Goal: Navigation & Orientation: Locate item on page

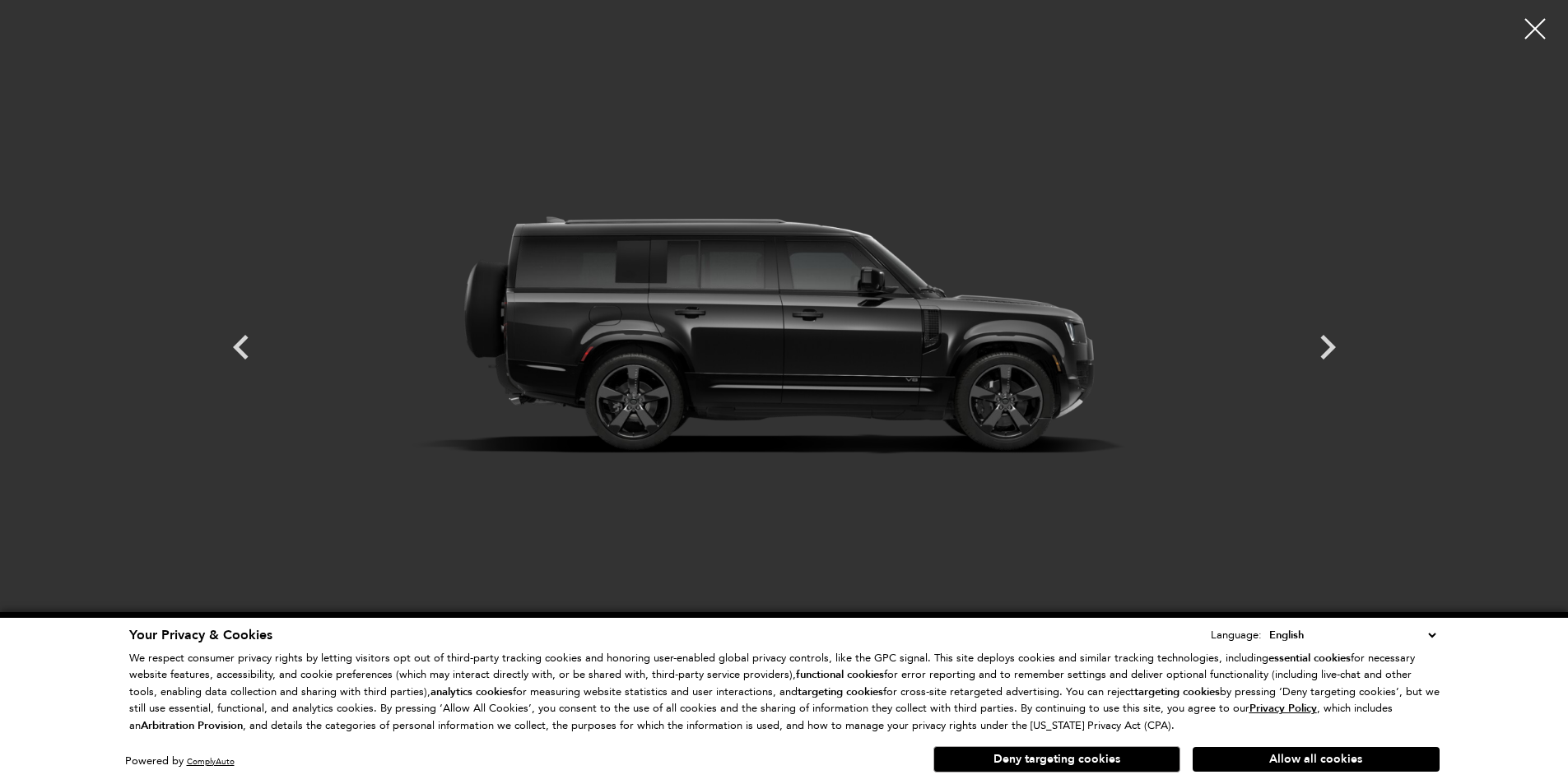
click at [1335, 351] on icon "Next" at bounding box center [1328, 347] width 49 height 49
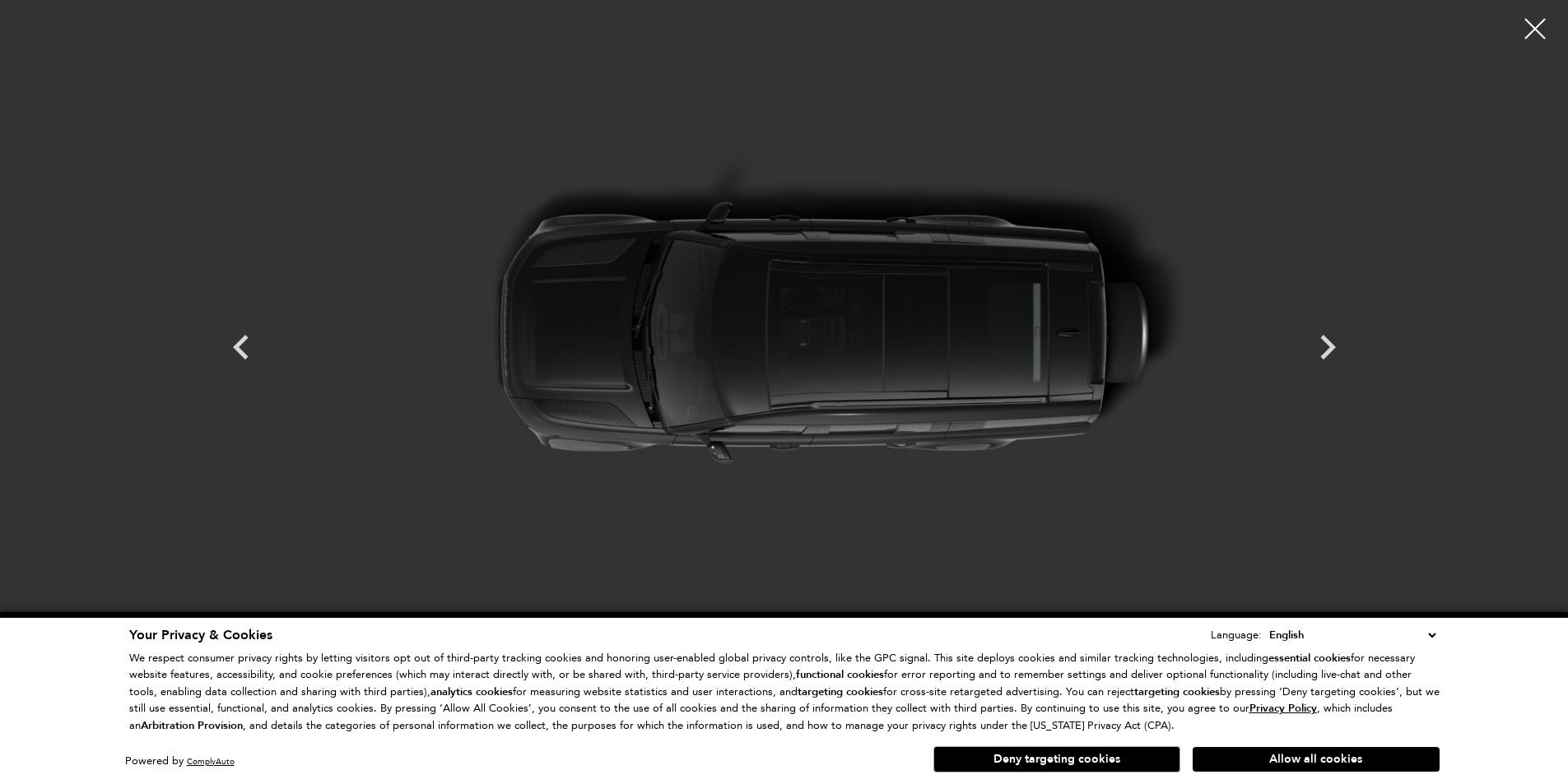
click at [1335, 351] on icon "Next" at bounding box center [1328, 347] width 49 height 49
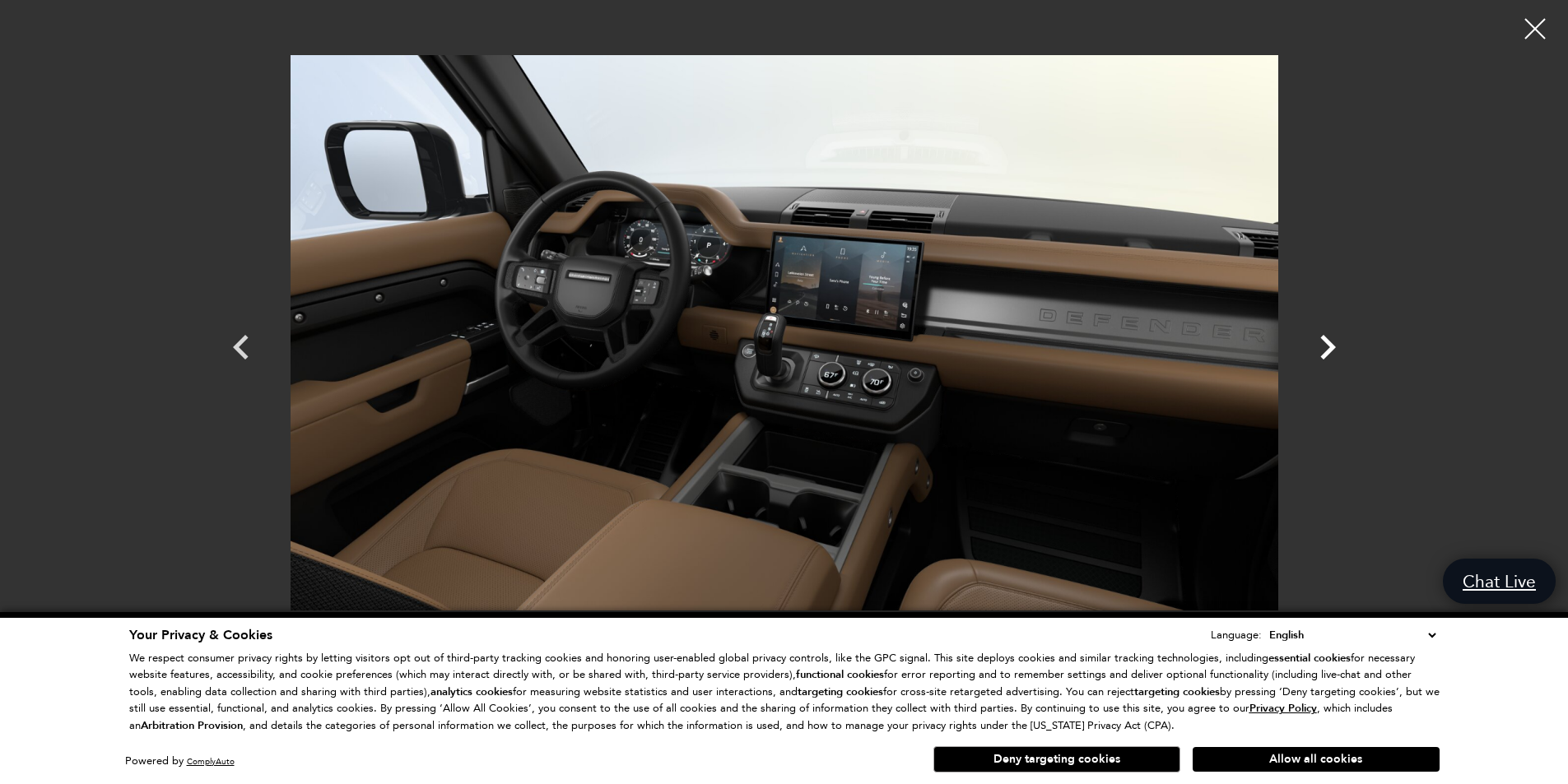
click at [1321, 348] on icon "Next" at bounding box center [1328, 347] width 49 height 49
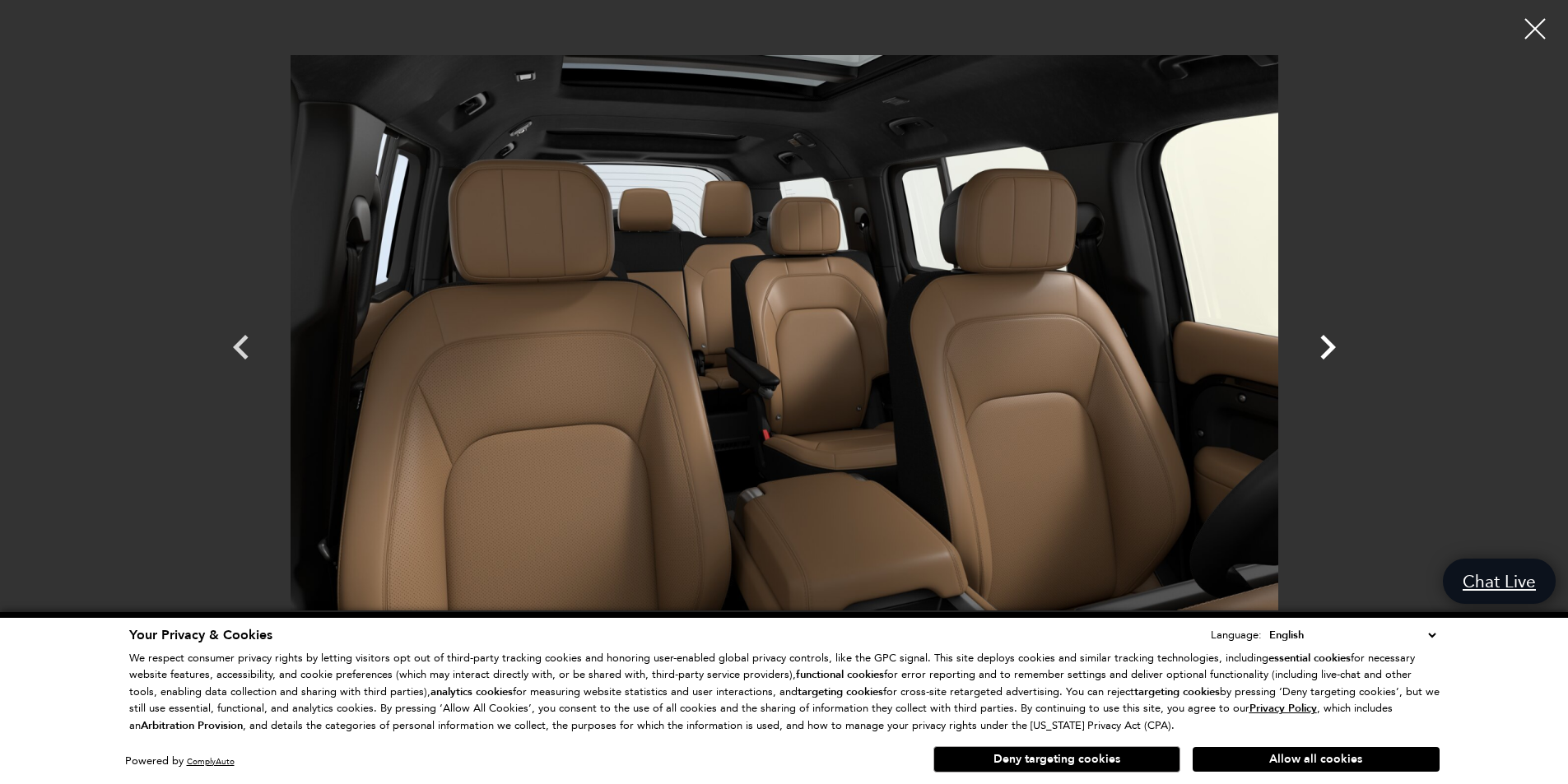
click at [1321, 348] on icon "Next" at bounding box center [1328, 347] width 49 height 49
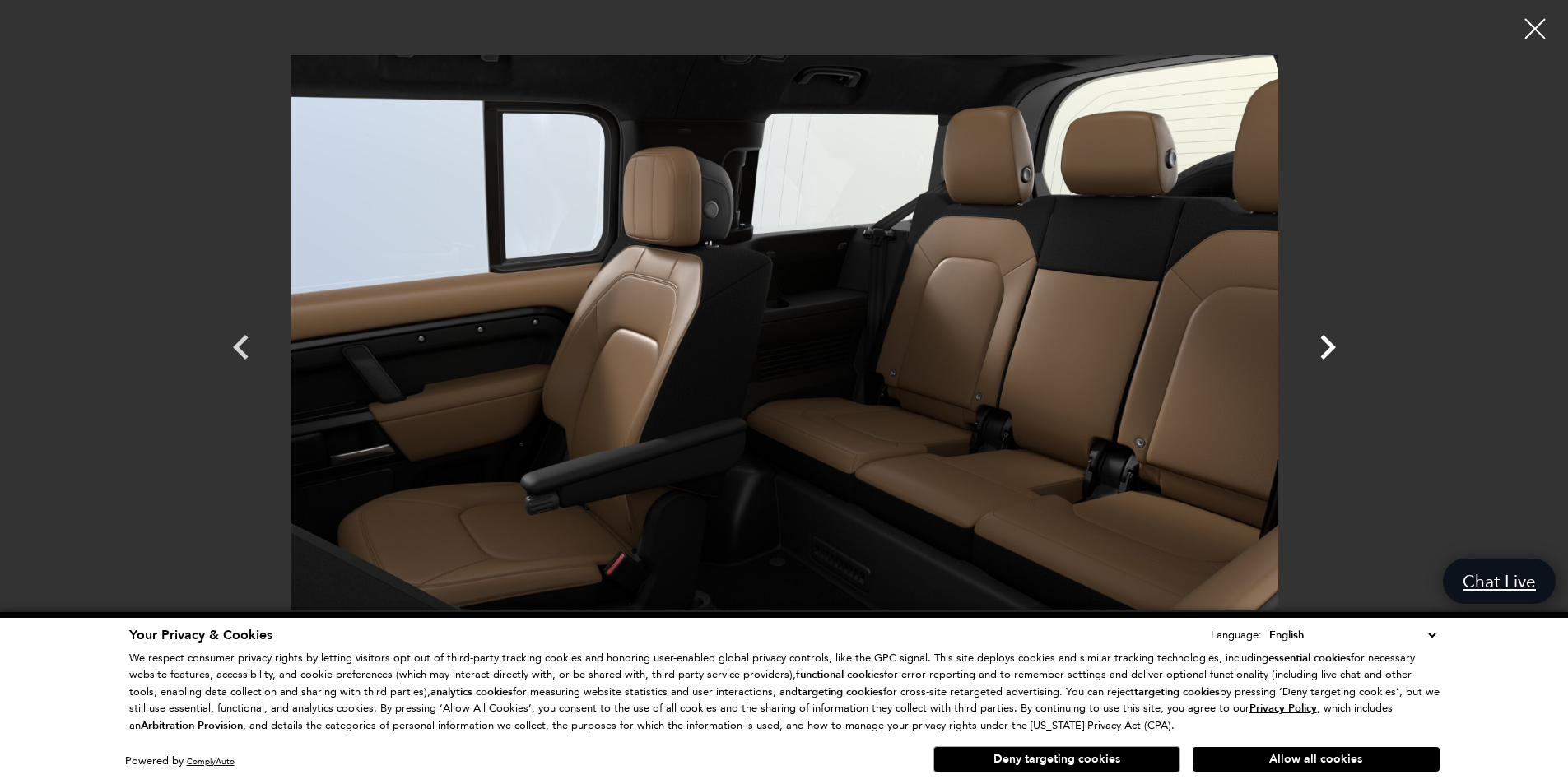
click at [1321, 348] on icon "Next" at bounding box center [1328, 347] width 49 height 49
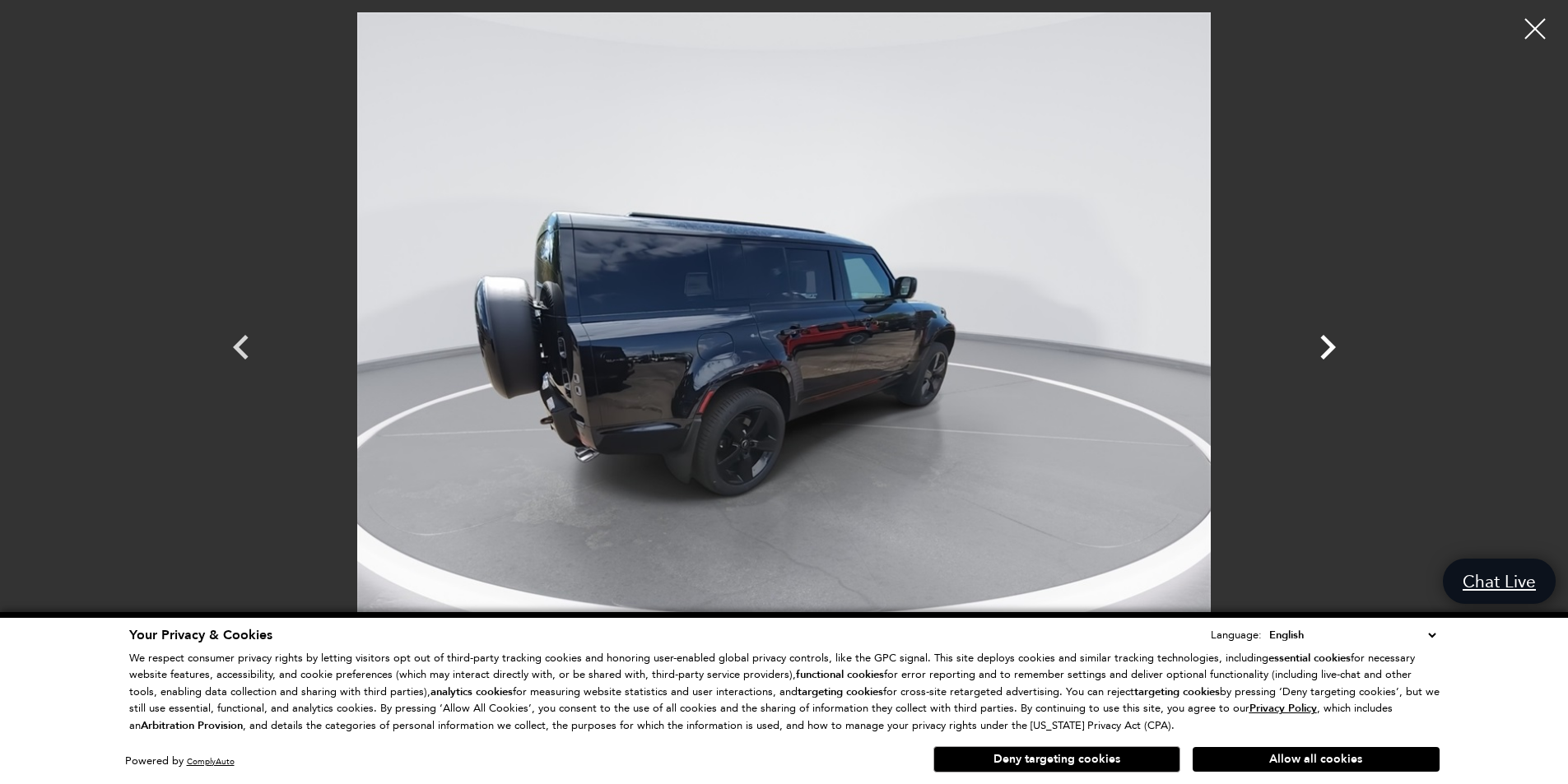
click at [1321, 348] on icon "Next" at bounding box center [1328, 347] width 49 height 49
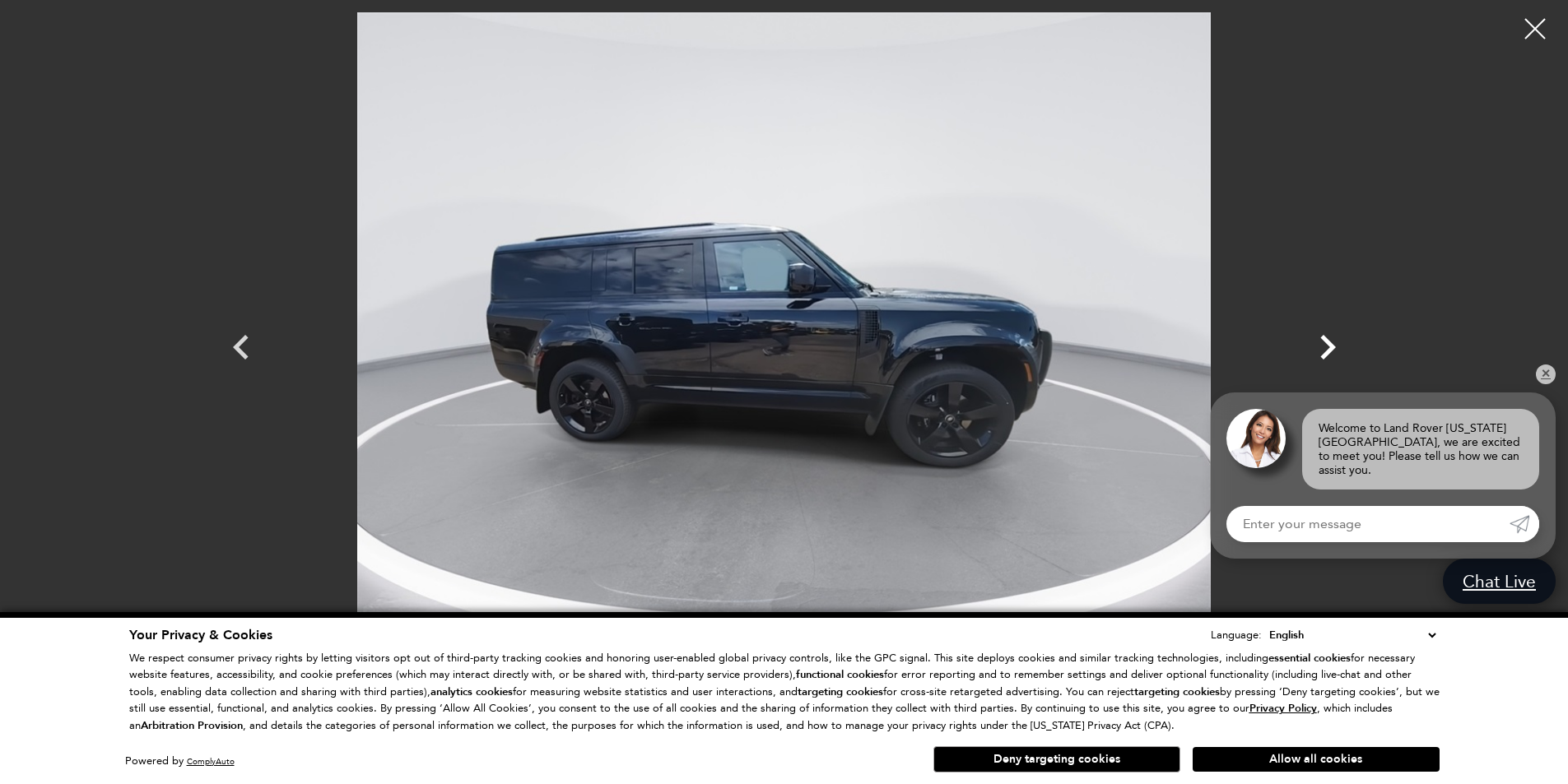
click at [1321, 348] on icon "Next" at bounding box center [1328, 347] width 49 height 49
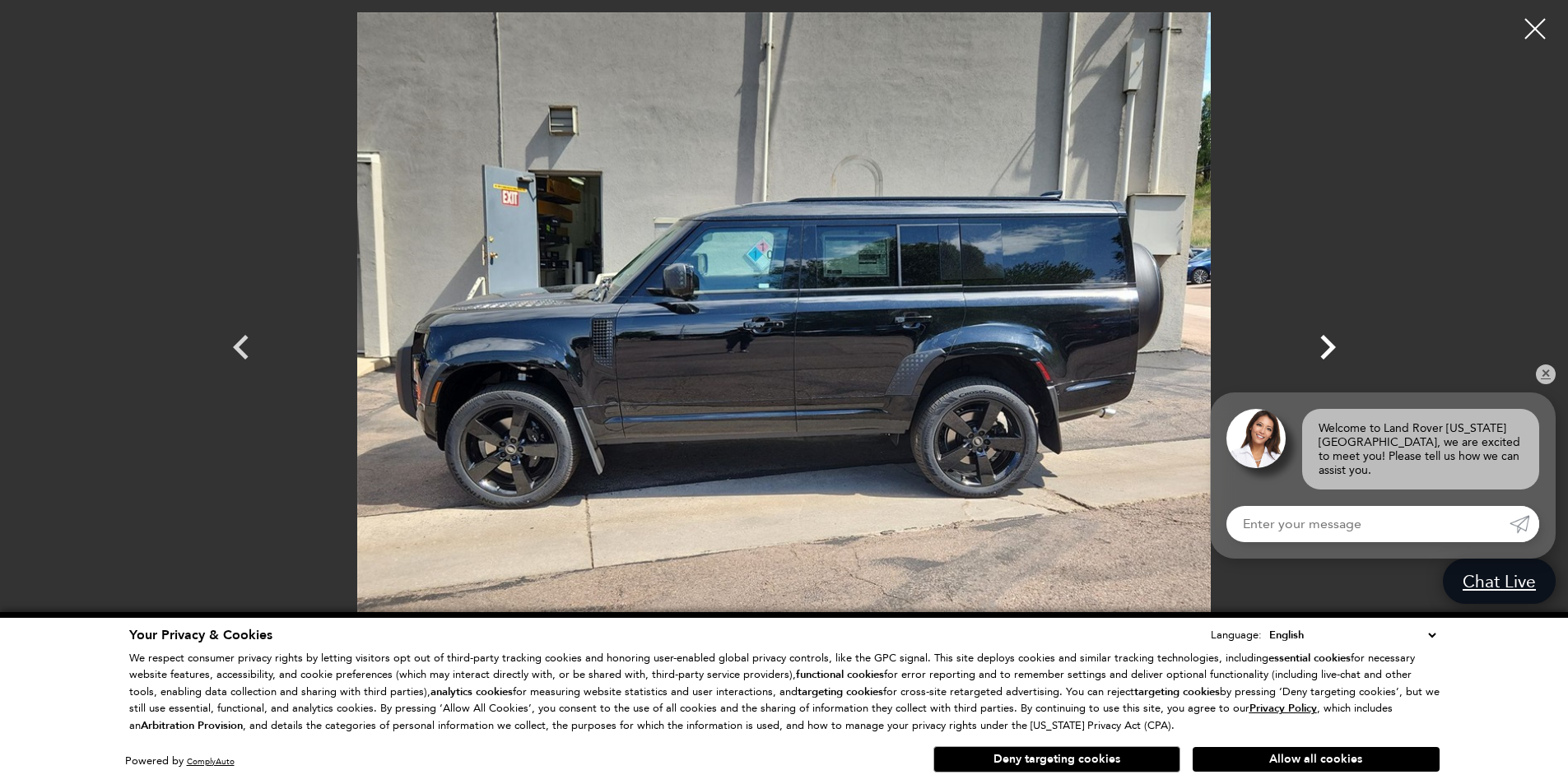
click at [1321, 348] on icon "Next" at bounding box center [1328, 347] width 49 height 49
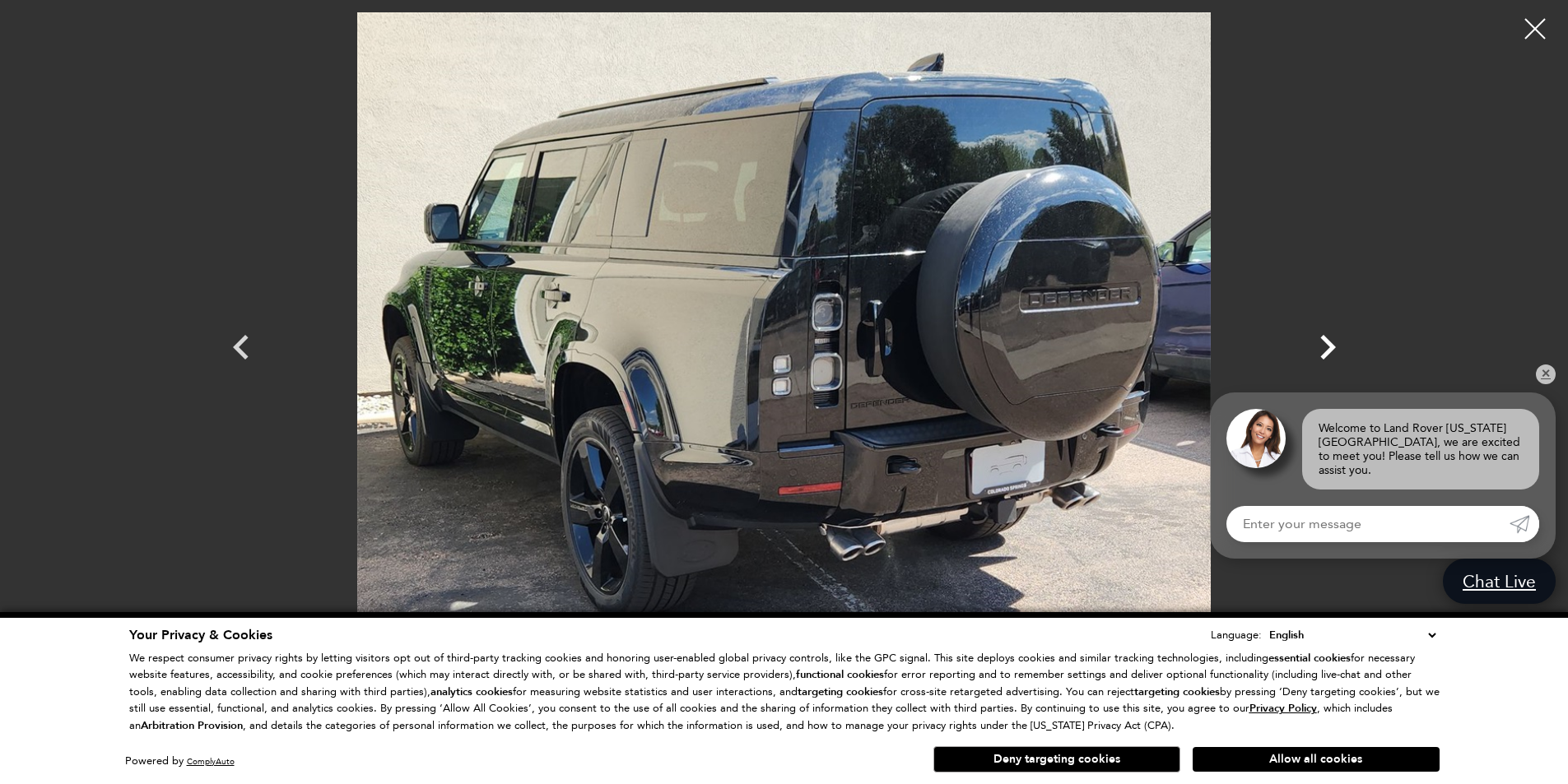
click at [1321, 348] on icon "Next" at bounding box center [1328, 347] width 49 height 49
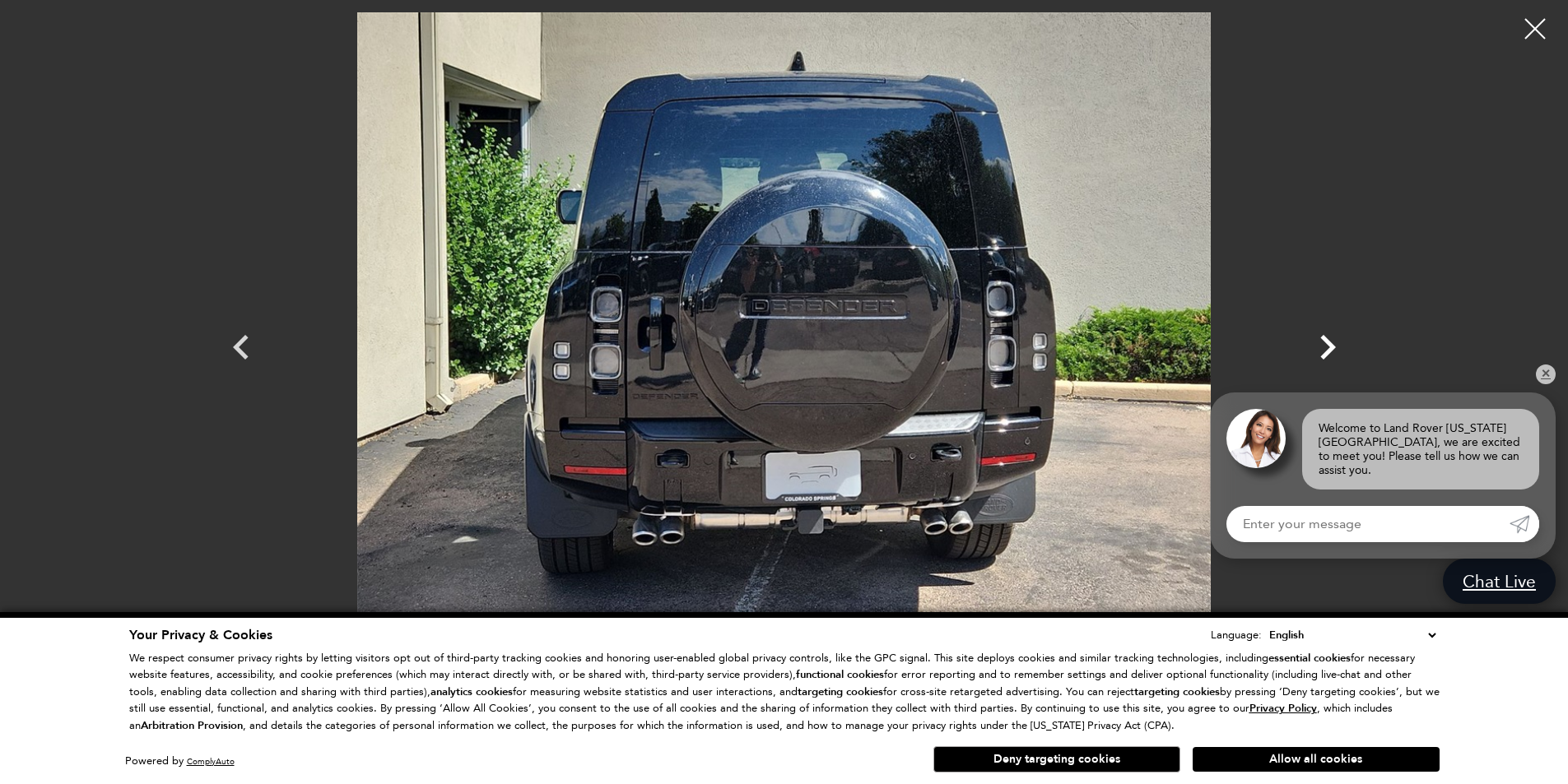
click at [1321, 348] on icon "Next" at bounding box center [1328, 347] width 49 height 49
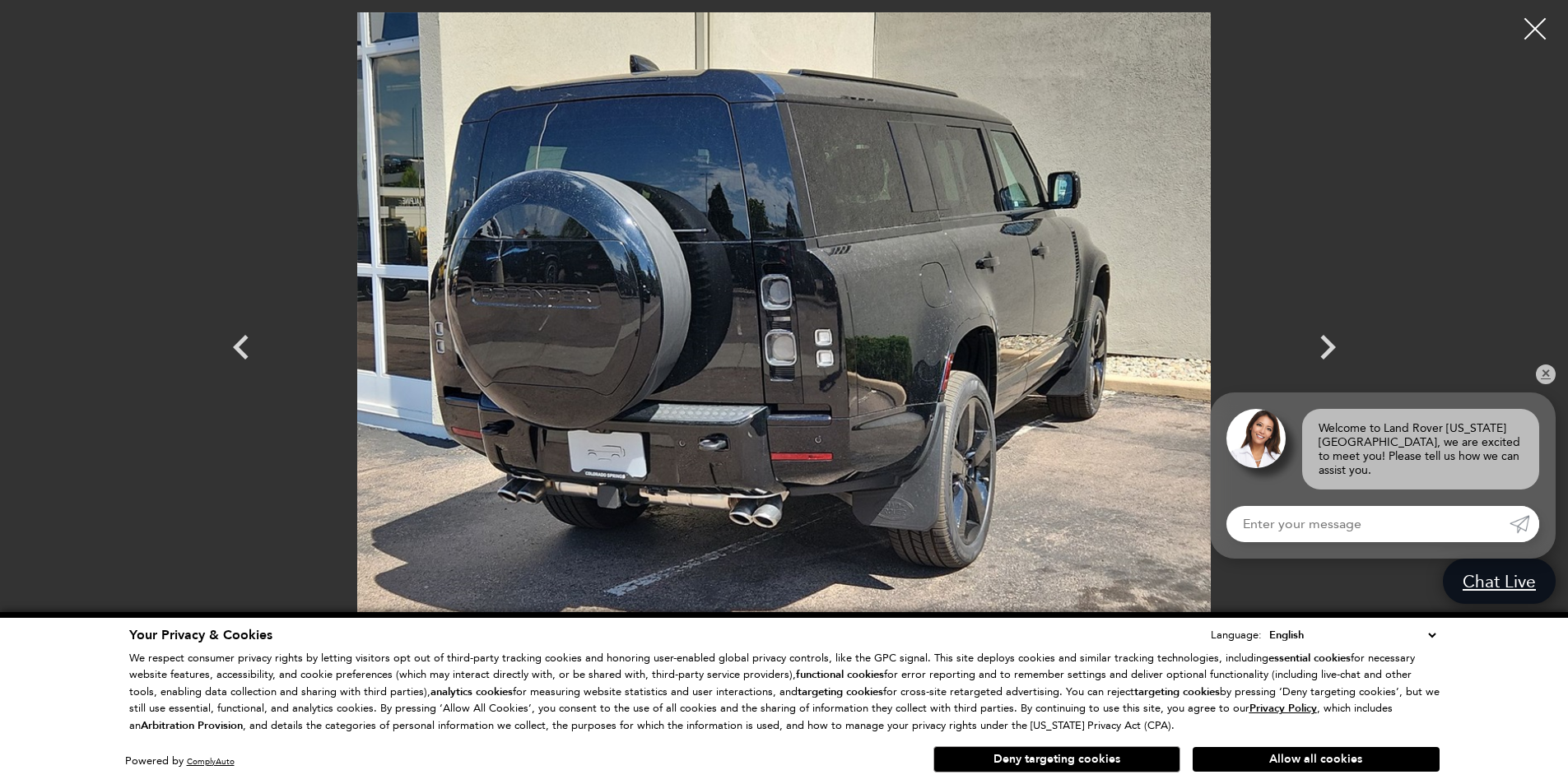
click at [1531, 27] on div at bounding box center [1535, 29] width 43 height 43
